Goal: Connect with others: Answer question/provide support

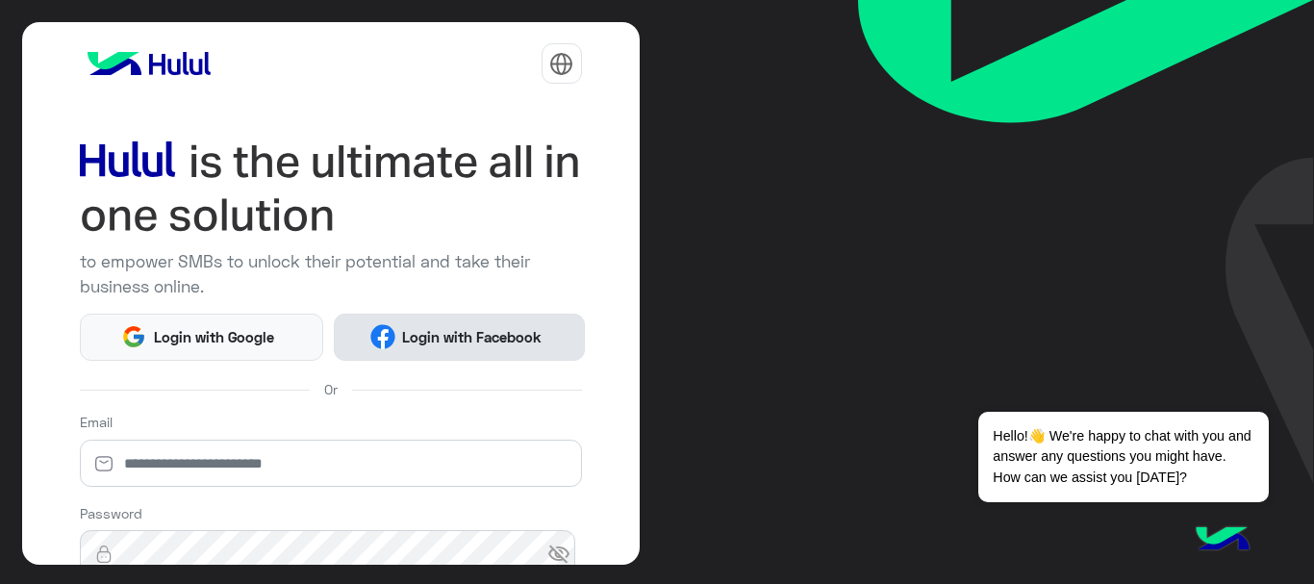
click at [505, 341] on span "Login with Facebook" at bounding box center [472, 337] width 154 height 22
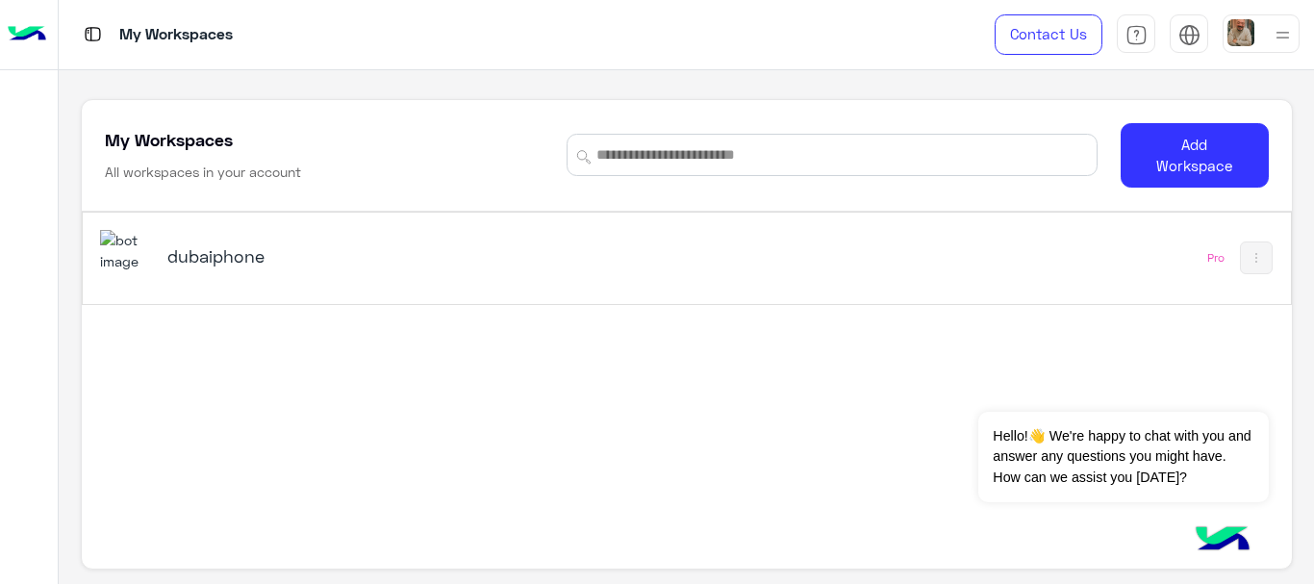
click at [250, 256] on h5 "dubaiphone" at bounding box center [378, 255] width 422 height 23
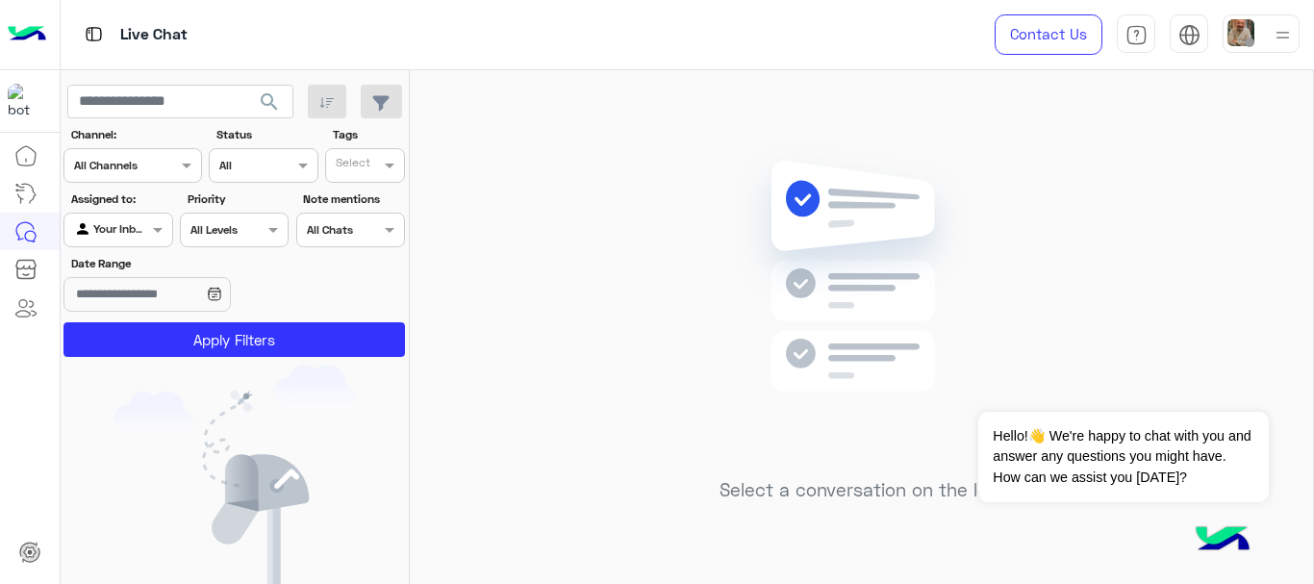
click at [1259, 31] on div at bounding box center [1261, 33] width 77 height 38
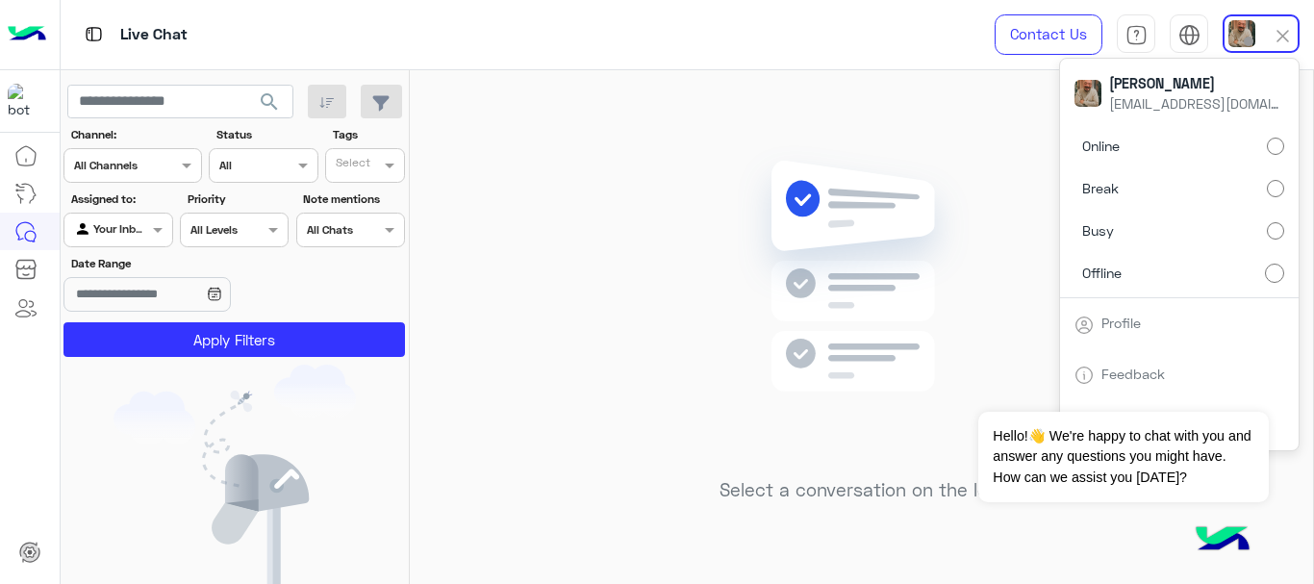
click at [1186, 184] on label "Break" at bounding box center [1179, 188] width 210 height 35
click at [1190, 214] on label "Busy" at bounding box center [1179, 231] width 210 height 35
